Goal: Communication & Community: Answer question/provide support

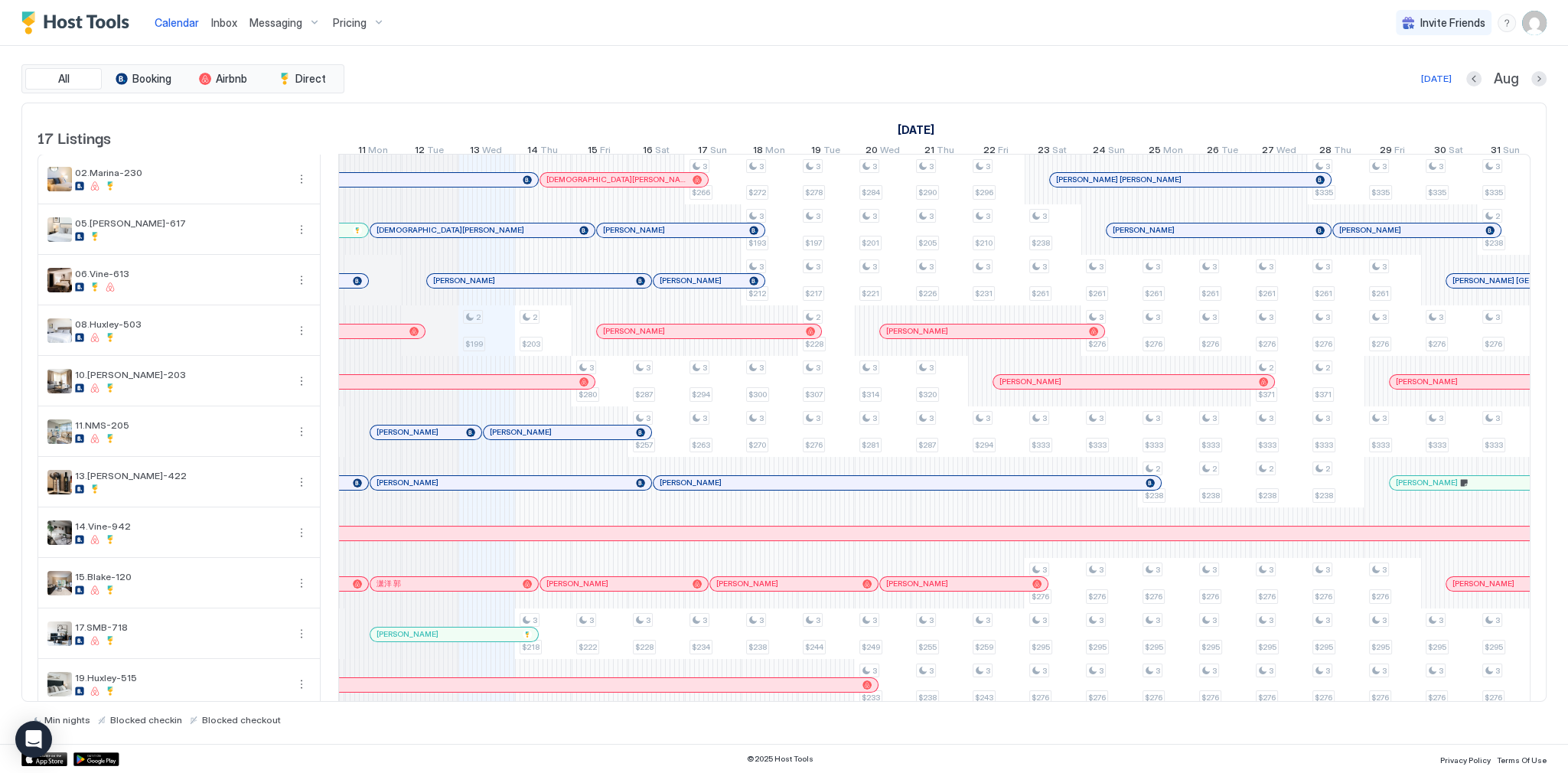
scroll to position [0, 728]
click at [0, 0] on div at bounding box center [0, 0] width 0 height 0
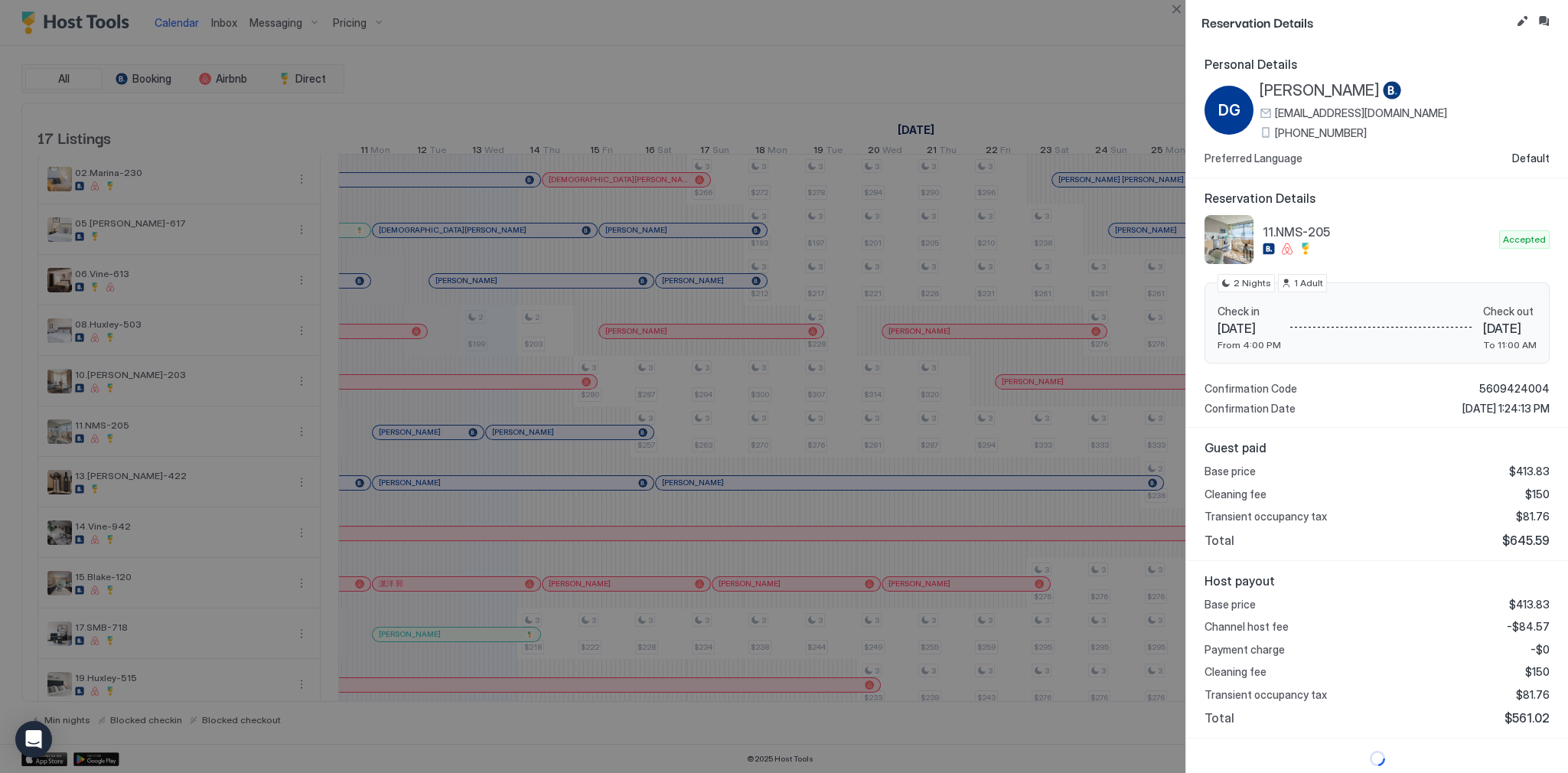
click at [549, 437] on div at bounding box center [784, 386] width 1568 height 773
click at [1544, 21] on button "Inbox" at bounding box center [1543, 21] width 18 height 18
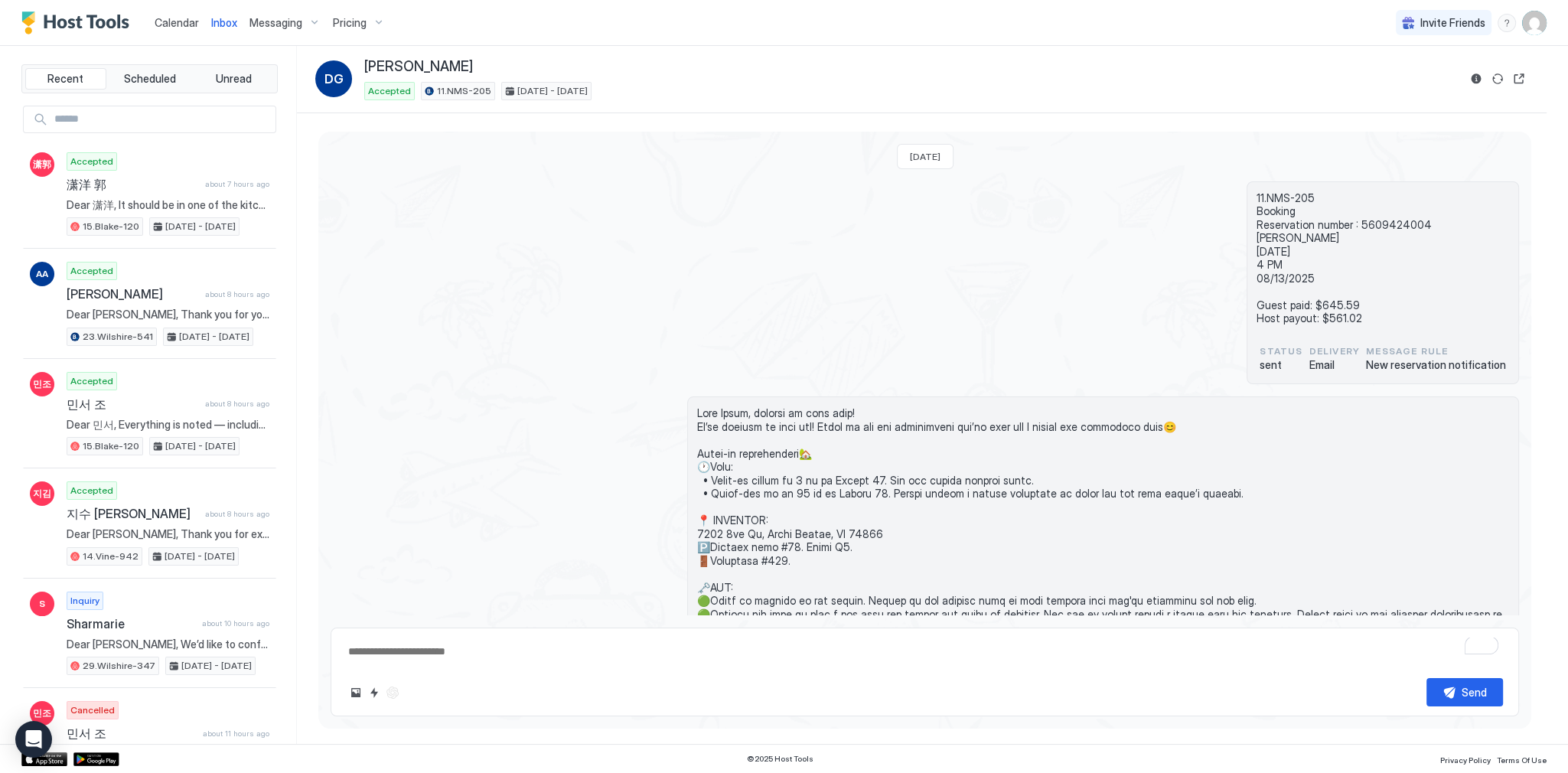
click at [214, 22] on span "Inbox" at bounding box center [225, 22] width 26 height 13
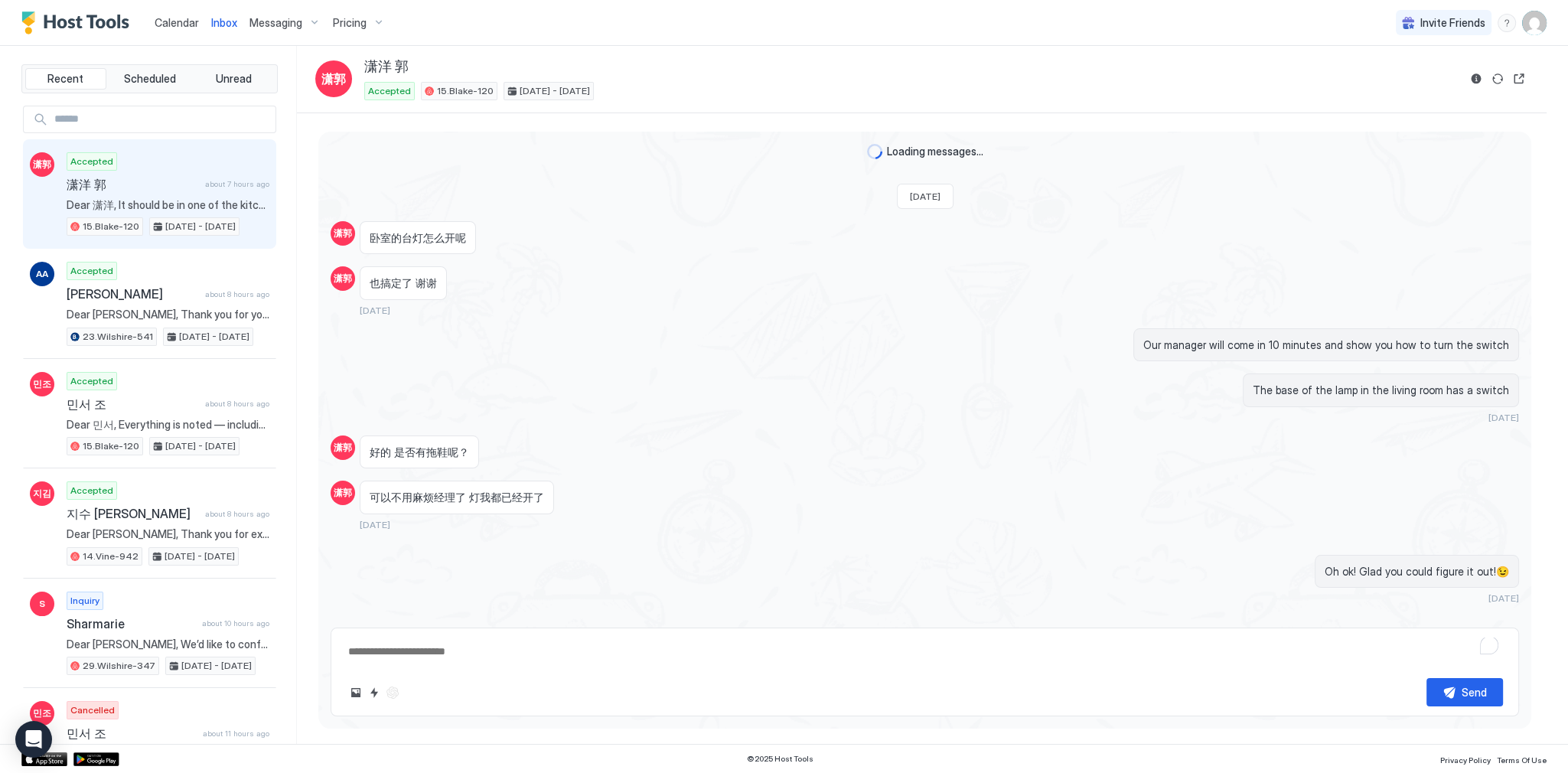
scroll to position [943, 0]
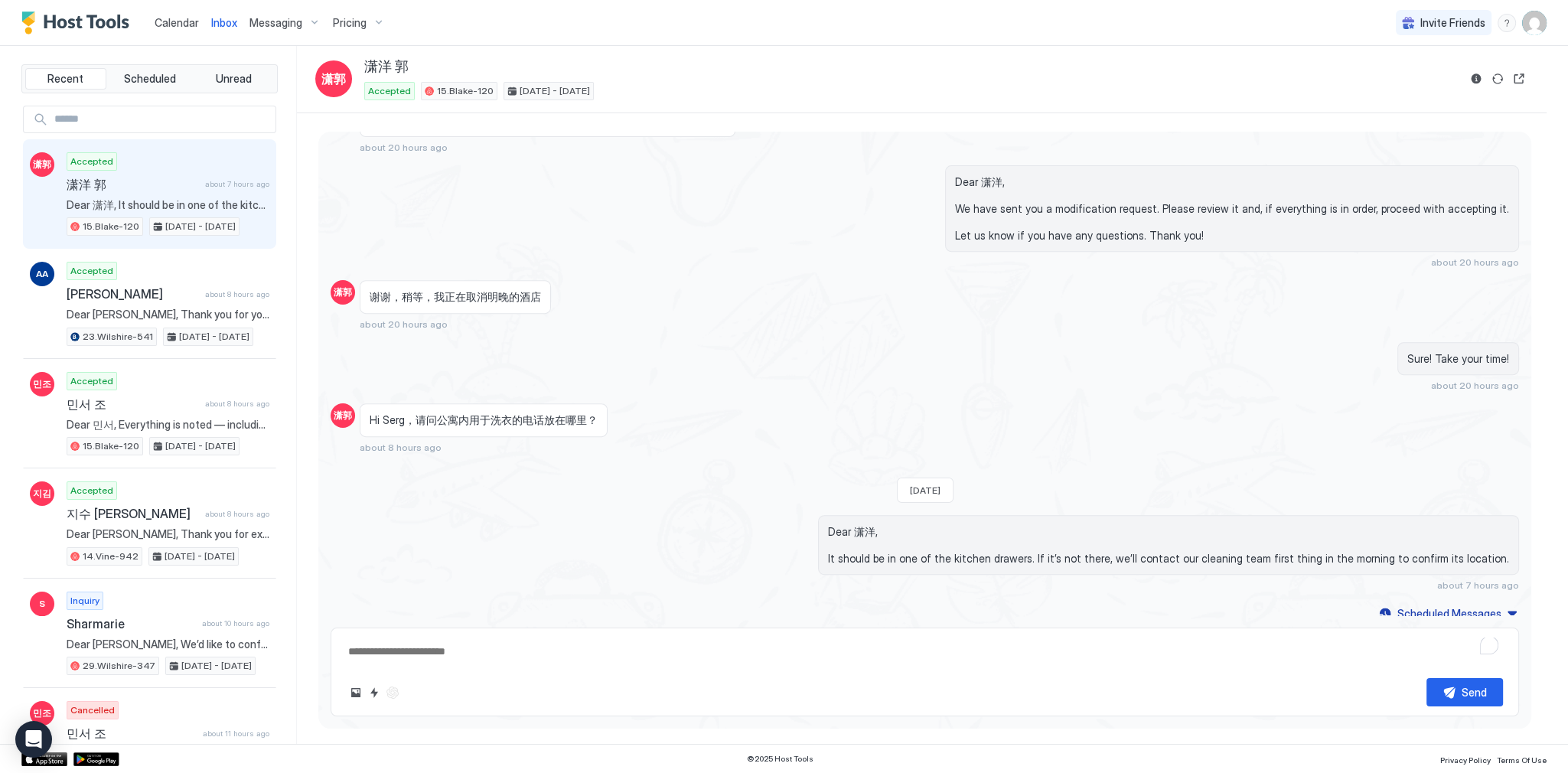
click at [178, 17] on span "Calendar" at bounding box center [177, 22] width 44 height 13
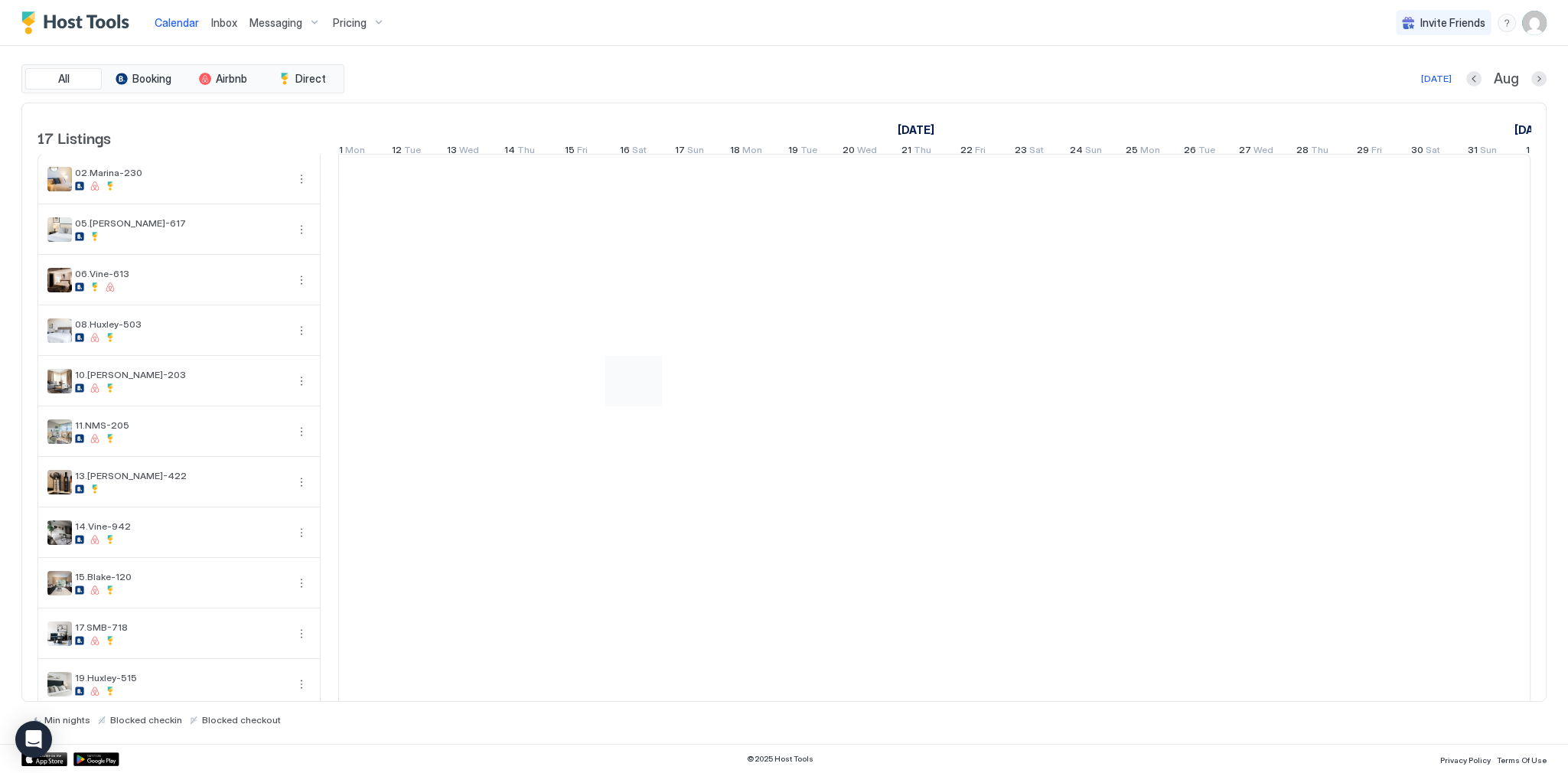
scroll to position [0, 728]
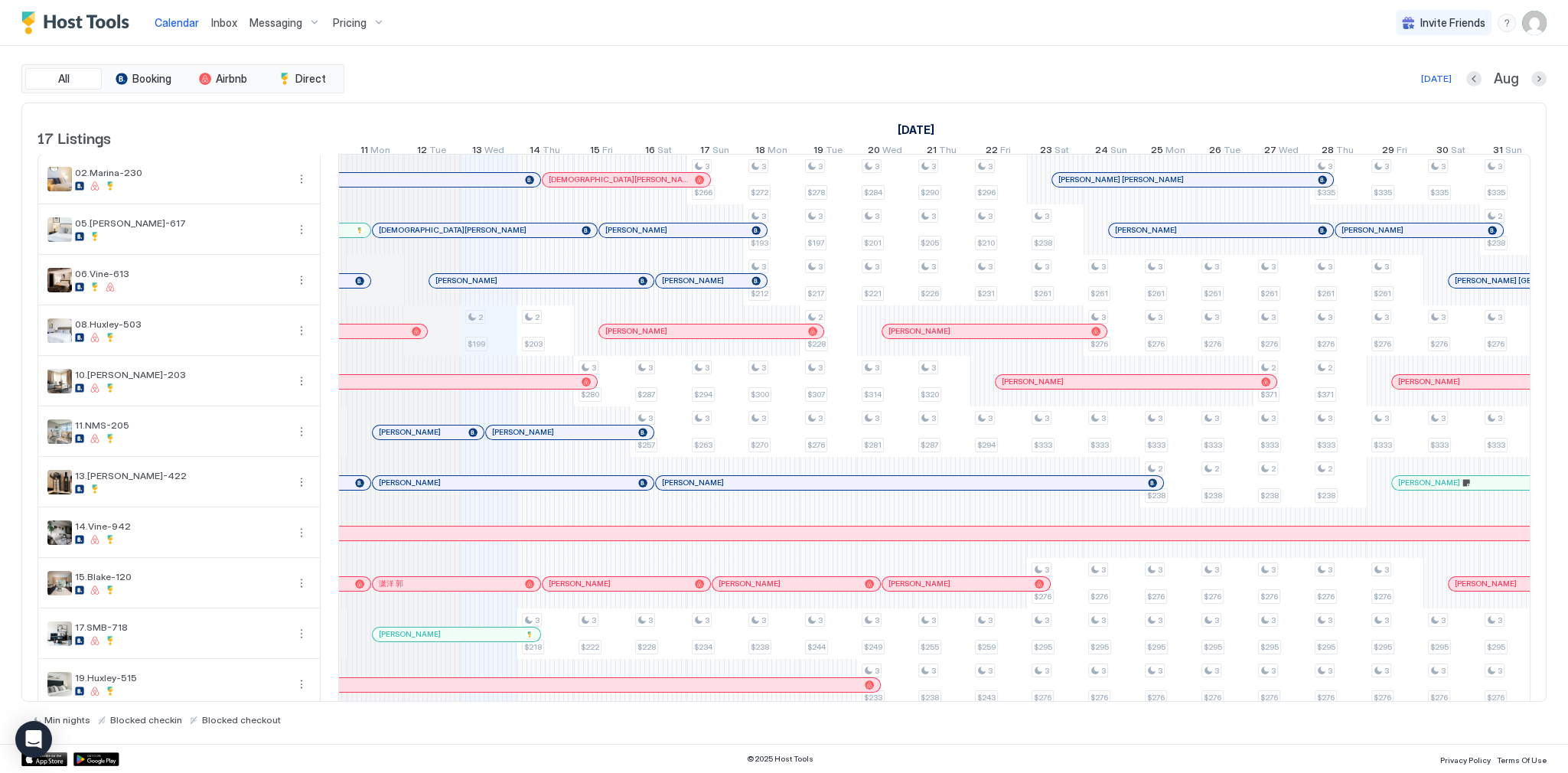
click at [687, 288] on div "[PERSON_NAME]" at bounding box center [711, 281] width 111 height 14
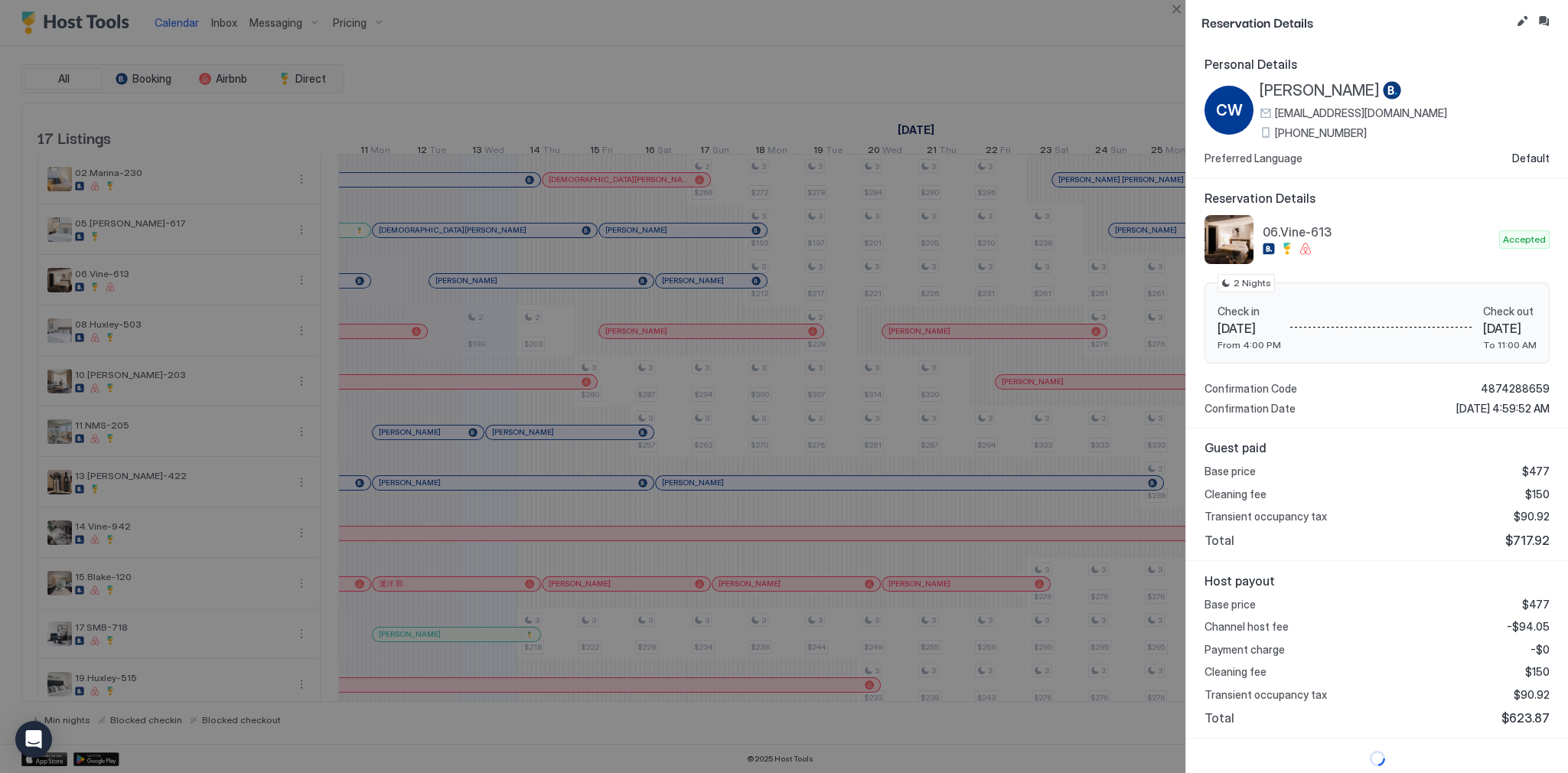
click at [664, 439] on div at bounding box center [784, 386] width 1568 height 773
click at [557, 439] on div at bounding box center [784, 386] width 1568 height 773
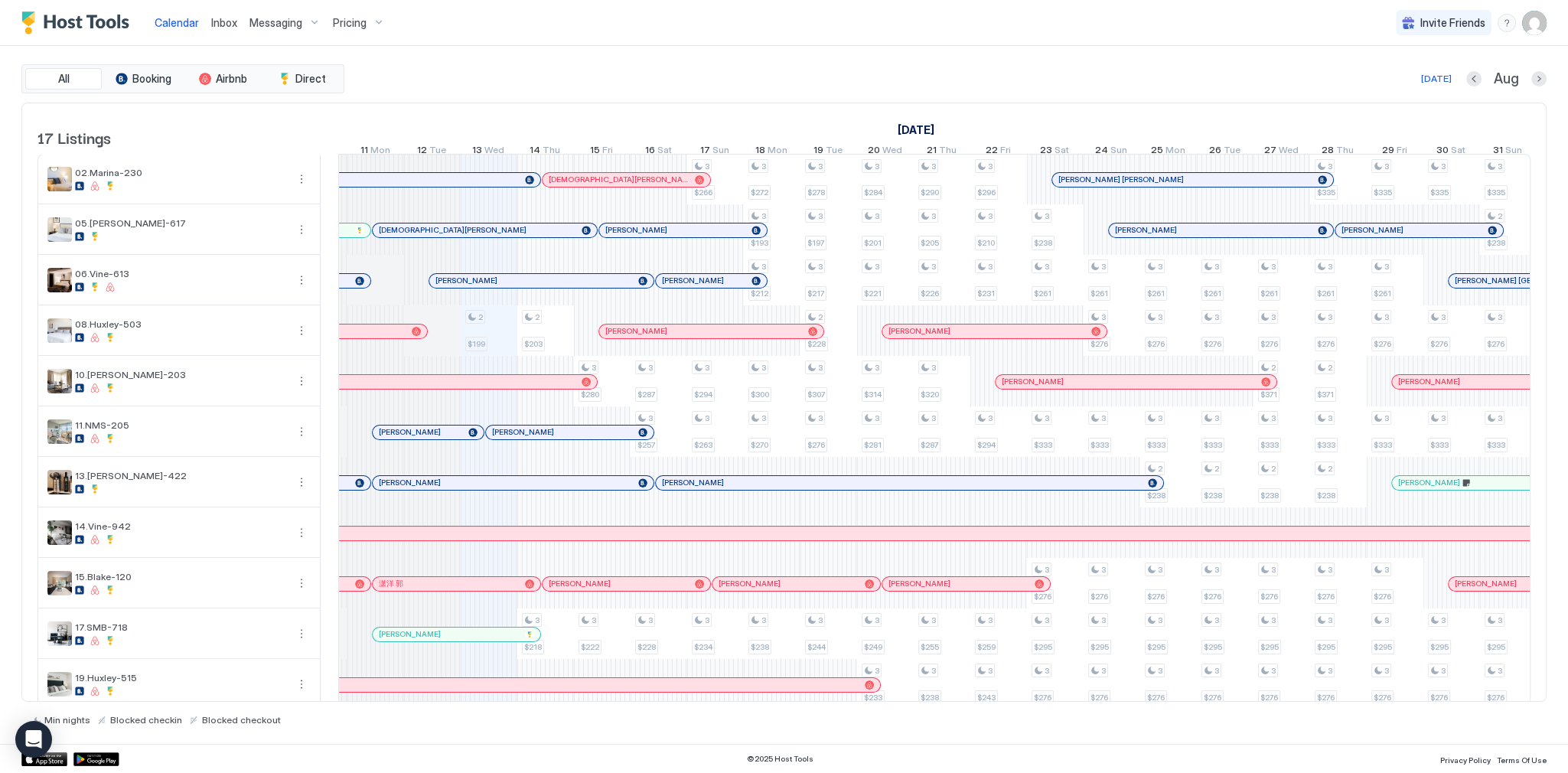
click at [557, 439] on div at bounding box center [558, 433] width 12 height 12
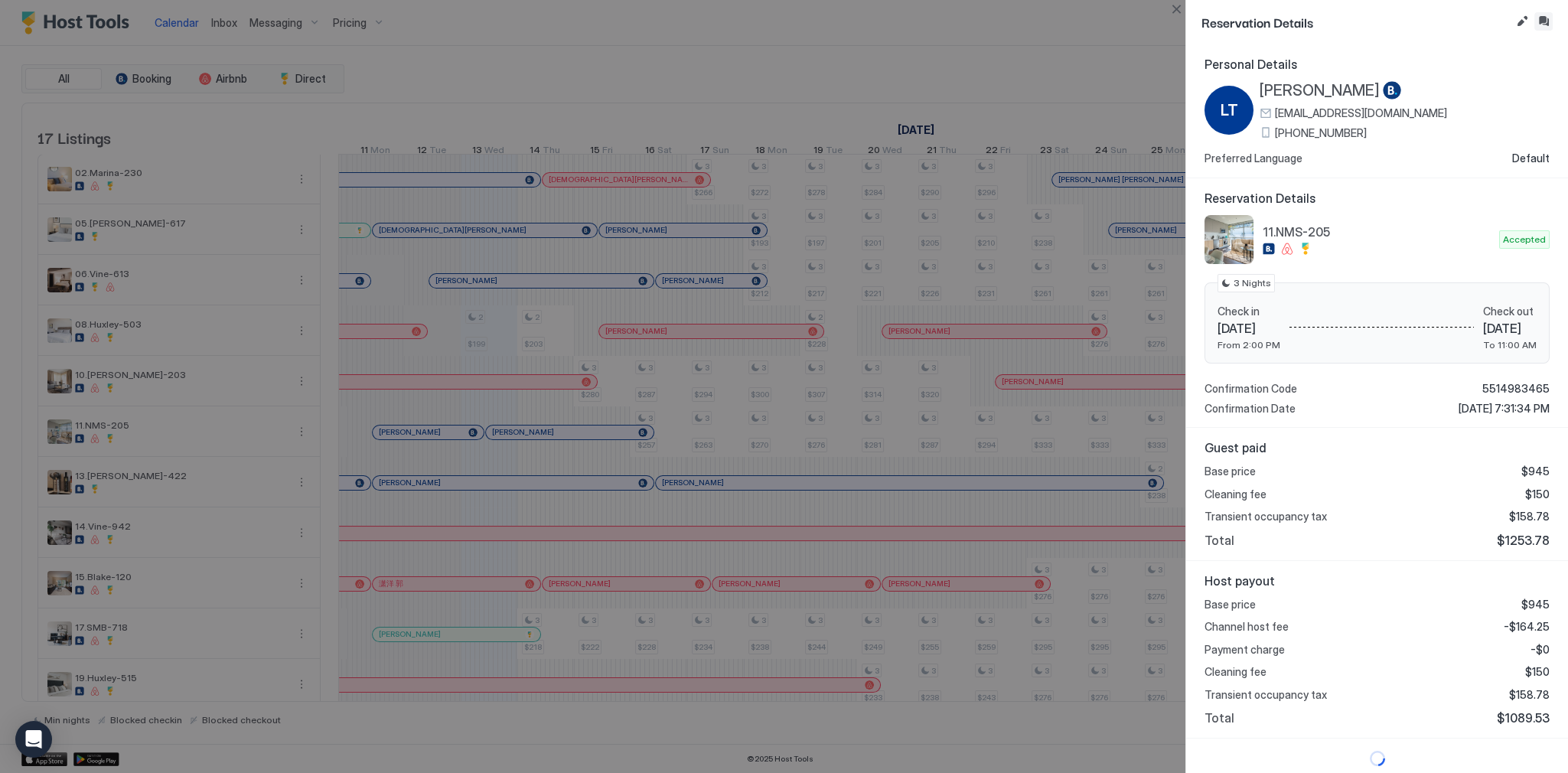
click at [1540, 25] on button "Inbox" at bounding box center [1543, 21] width 18 height 18
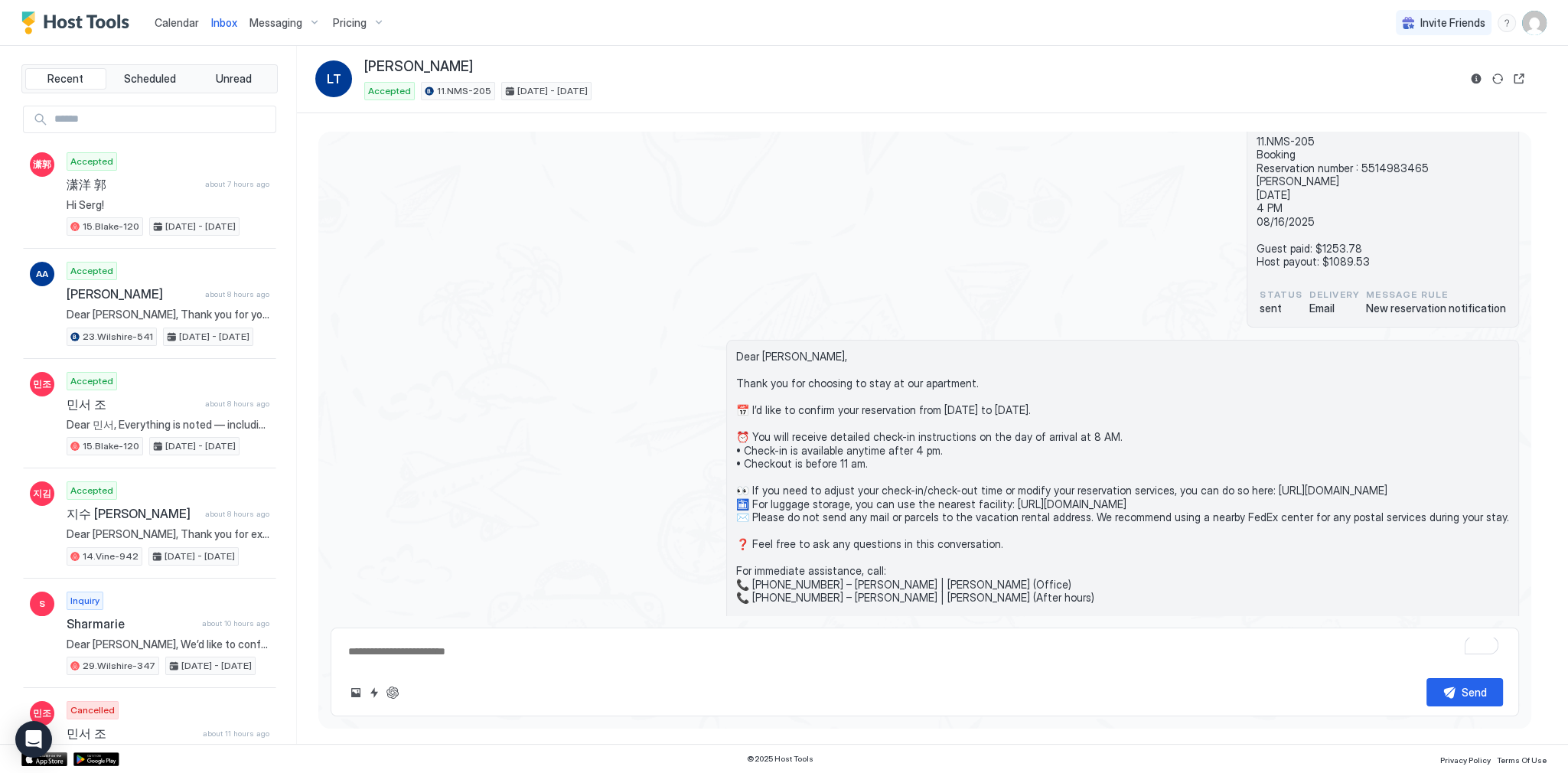
scroll to position [61, 0]
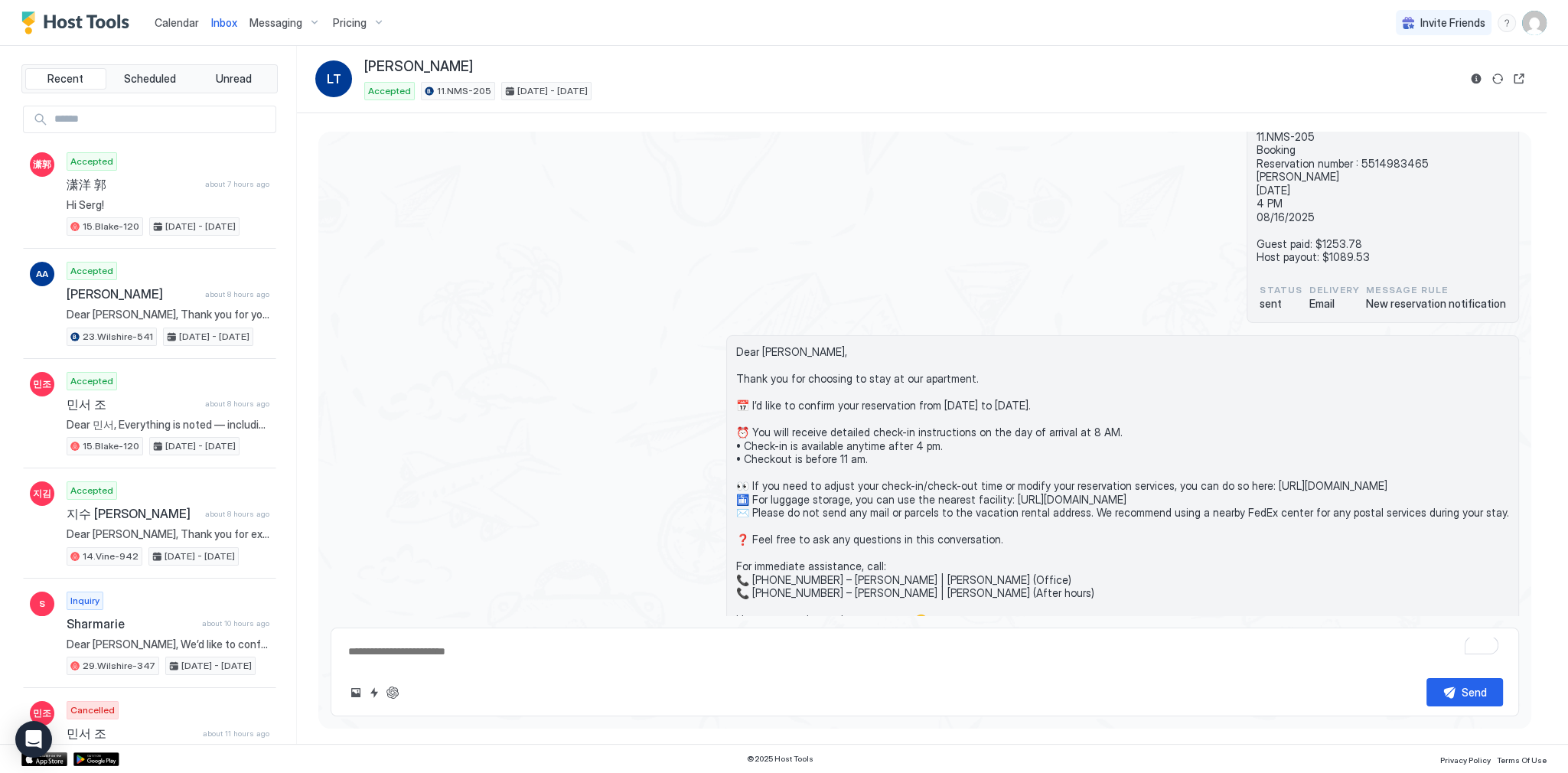
click at [992, 498] on span "Dear [PERSON_NAME], Thank you for choosing to stay at our apartment. 📅 I’d like…" at bounding box center [1122, 485] width 773 height 281
drag, startPoint x: 992, startPoint y: 498, endPoint x: 1304, endPoint y: 499, distance: 312.0
click at [1304, 499] on span "Dear [PERSON_NAME], Thank you for choosing to stay at our apartment. 📅 I’d like…" at bounding box center [1122, 485] width 773 height 281
copy span "ps://[DOMAIN_NAME][URL] ✉️"
click at [612, 317] on div "11.NMS-205 Booking Reservation number : 5514983465 [PERSON_NAME] [DATE] 4 PM 08…" at bounding box center [924, 222] width 1189 height 204
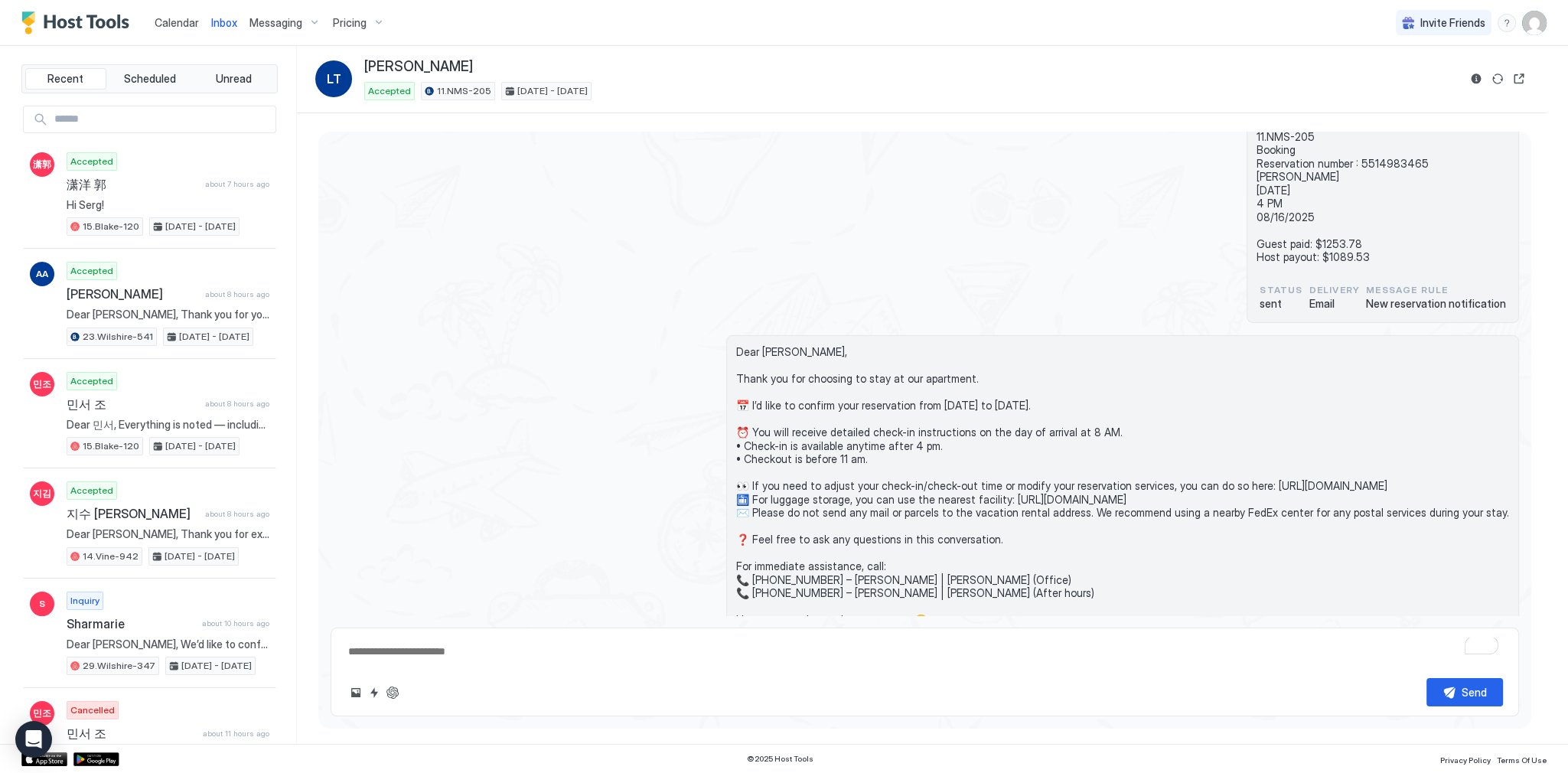
click at [228, 23] on span "Inbox" at bounding box center [225, 22] width 26 height 13
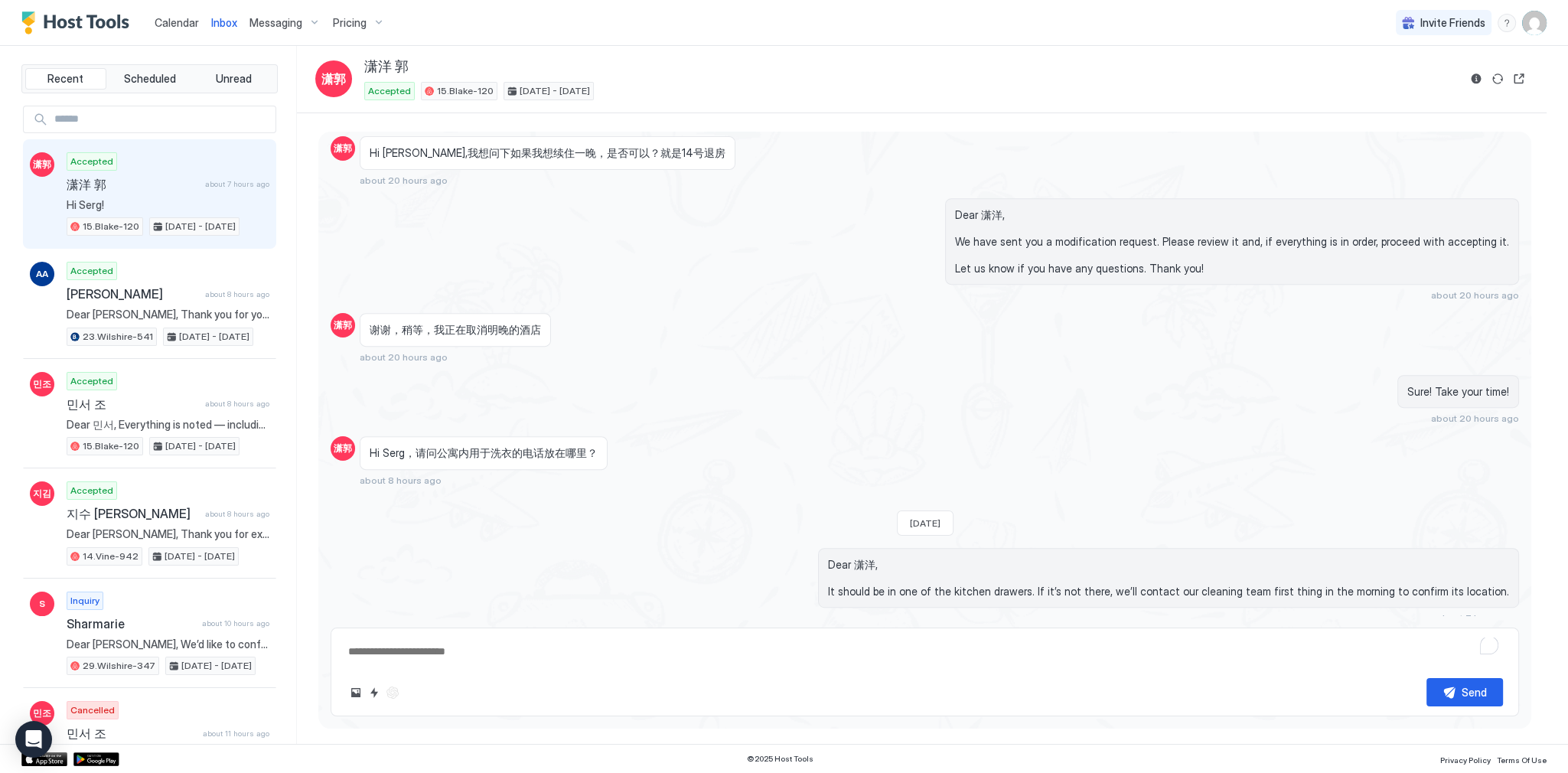
scroll to position [955, 0]
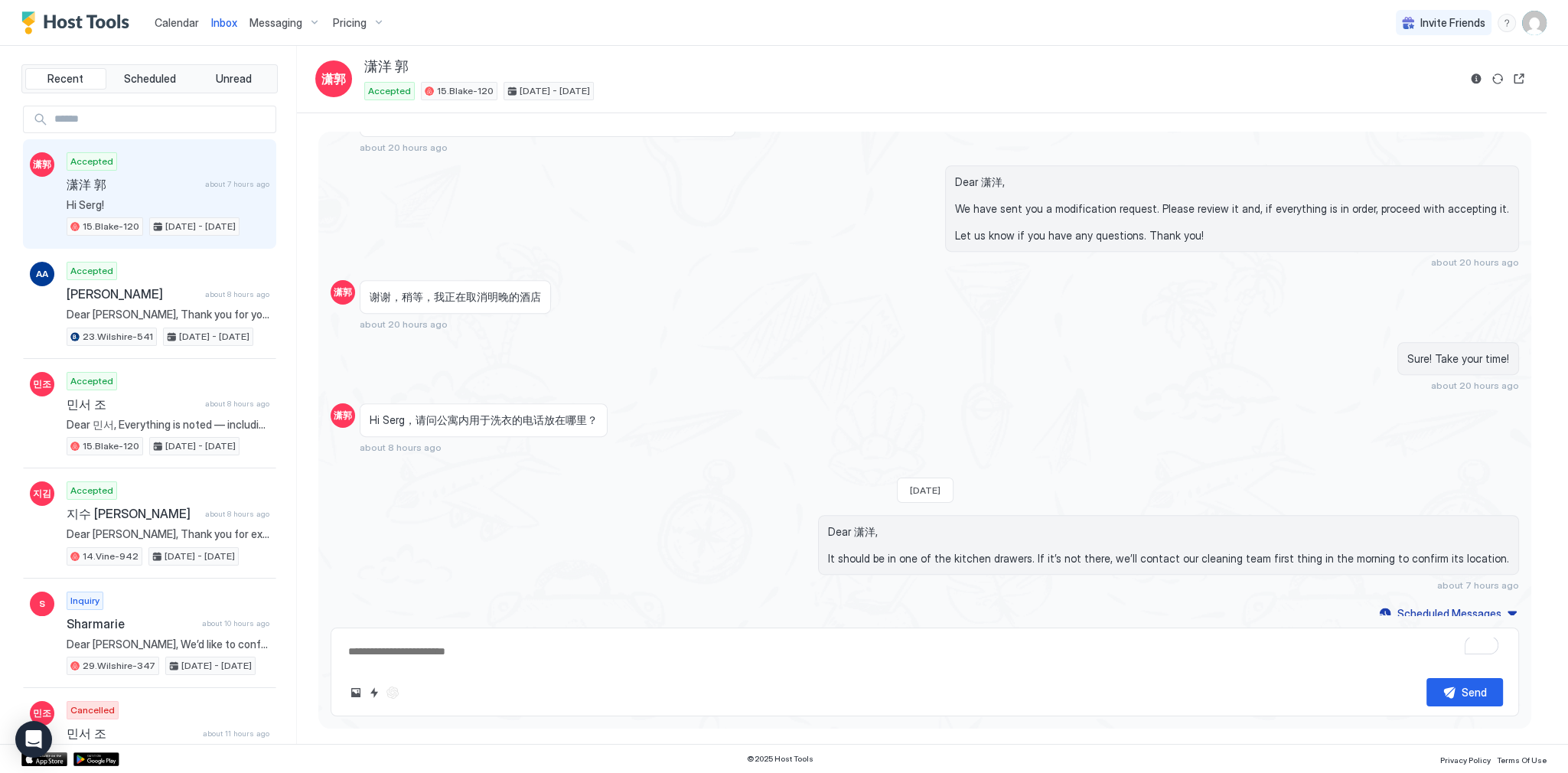
click at [936, 258] on div "Dear 潇洋, We have sent you a modification request. Please review it and, if ever…" at bounding box center [1103, 217] width 832 height 104
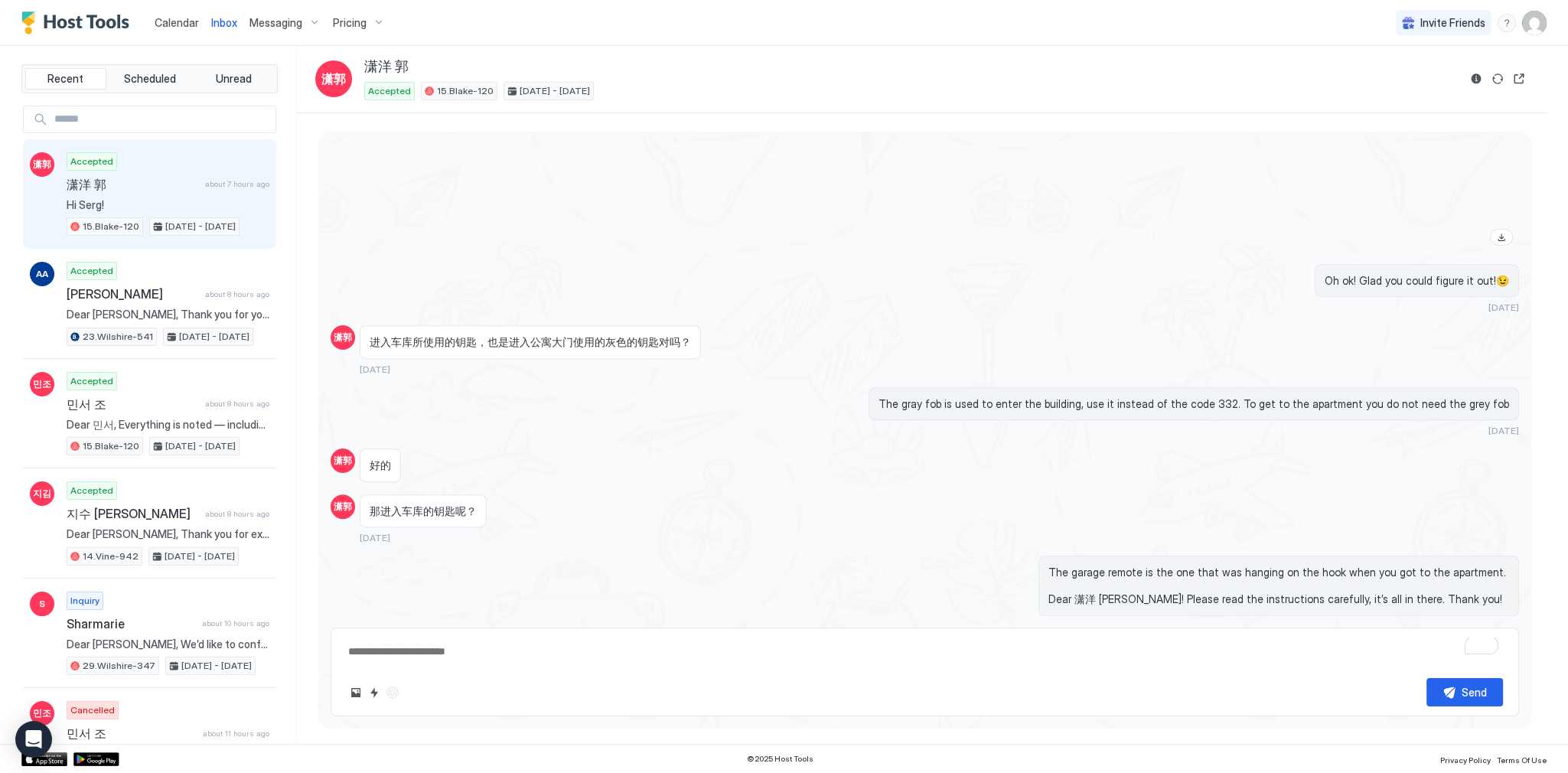
scroll to position [1607, 0]
